Goal: Task Accomplishment & Management: Use online tool/utility

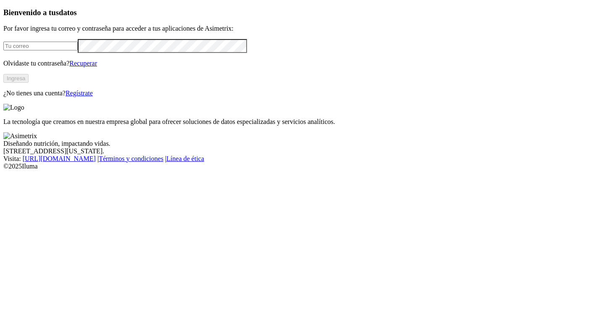
type input "[PERSON_NAME][EMAIL_ADDRESS][DOMAIN_NAME]"
click at [29, 83] on button "Ingresa" at bounding box center [15, 78] width 25 height 9
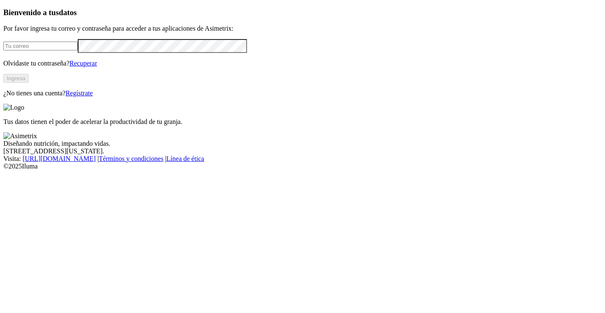
type input "[PERSON_NAME][EMAIL_ADDRESS][DOMAIN_NAME]"
click at [29, 83] on button "Ingresa" at bounding box center [15, 78] width 25 height 9
